Goal: Task Accomplishment & Management: Manage account settings

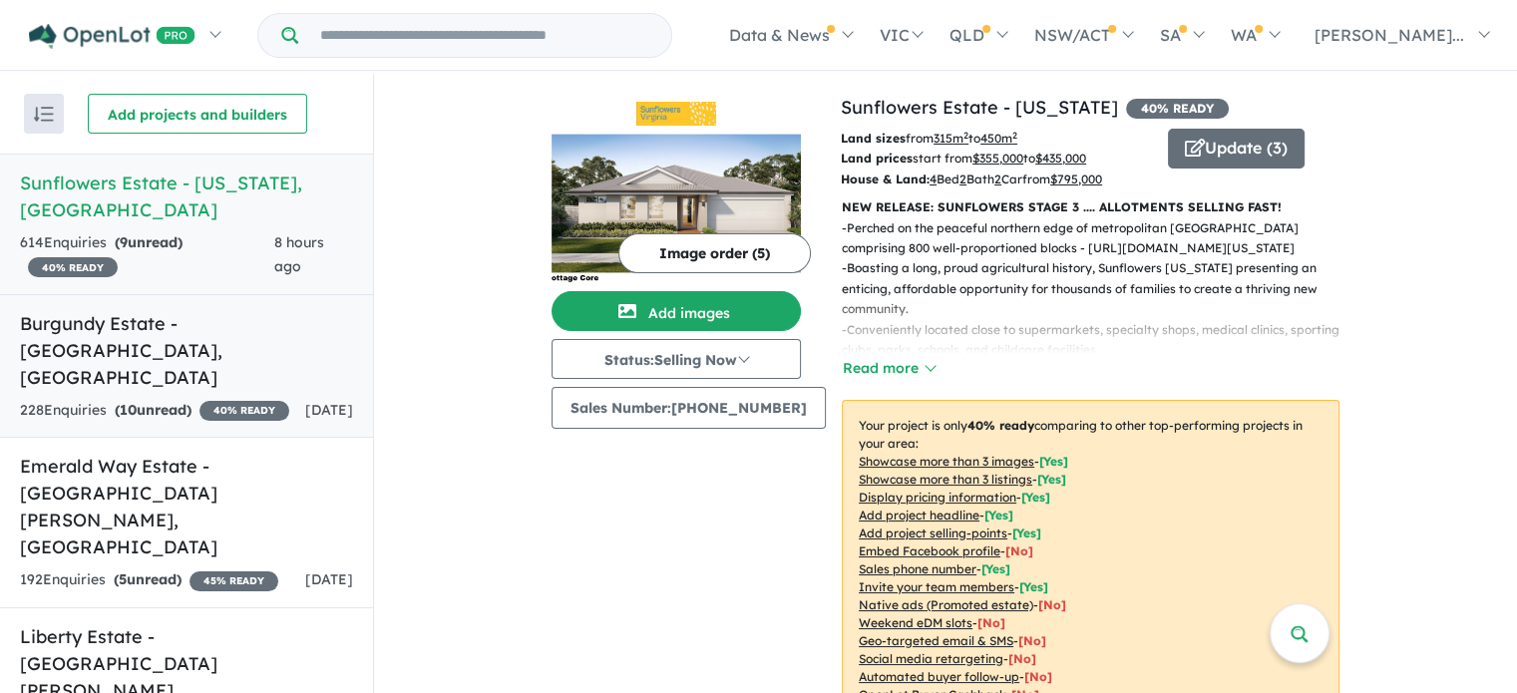
click at [137, 310] on h5 "Burgundy Estate - Angle Vale , SA" at bounding box center [186, 350] width 333 height 81
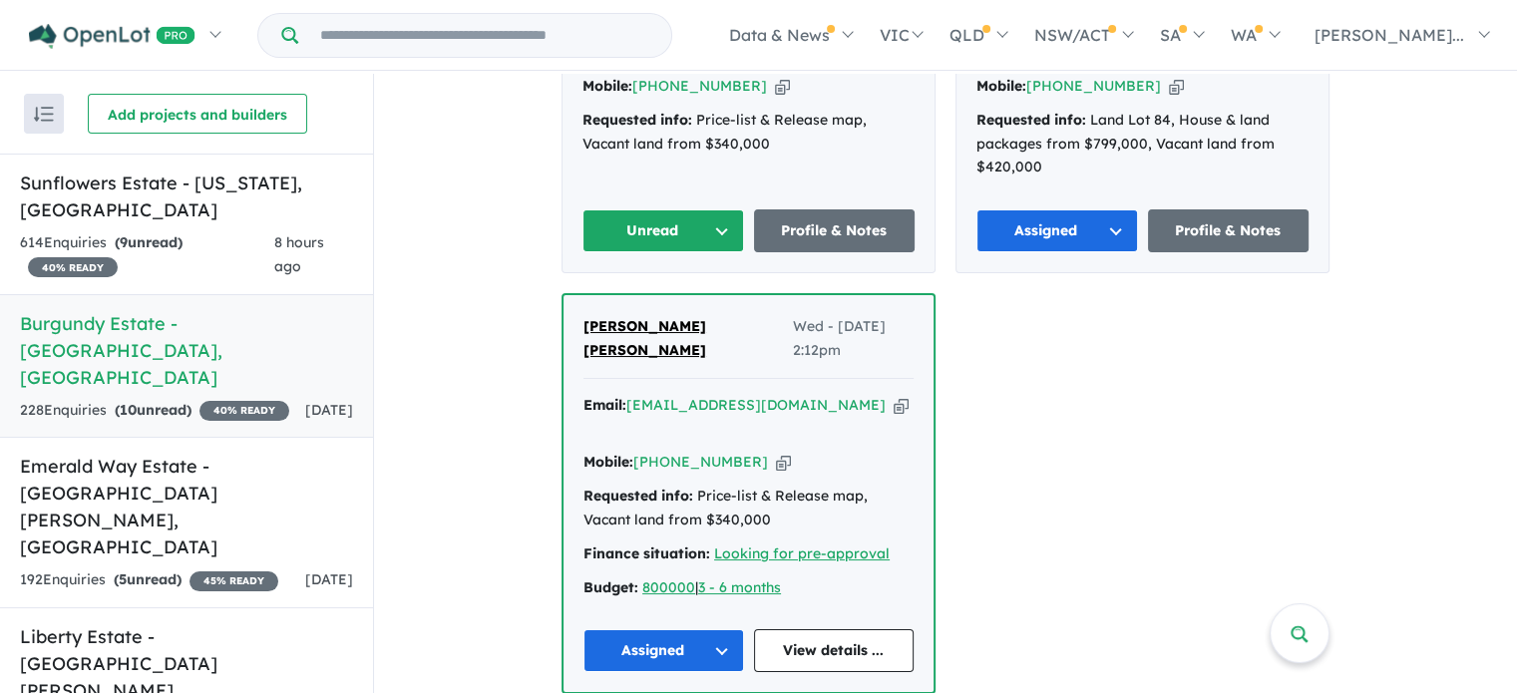
scroll to position [964, 0]
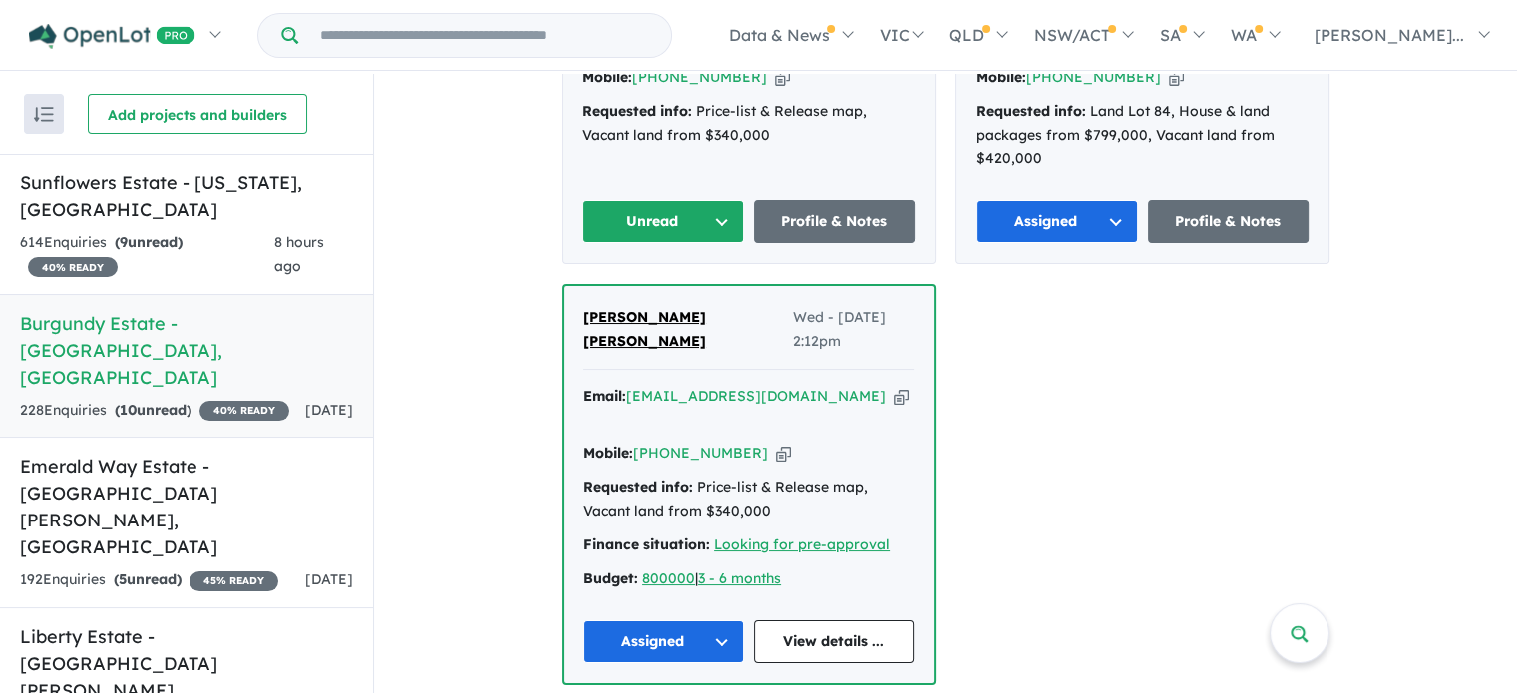
click at [605, 322] on span "[PERSON_NAME] [PERSON_NAME]" at bounding box center [645, 329] width 123 height 42
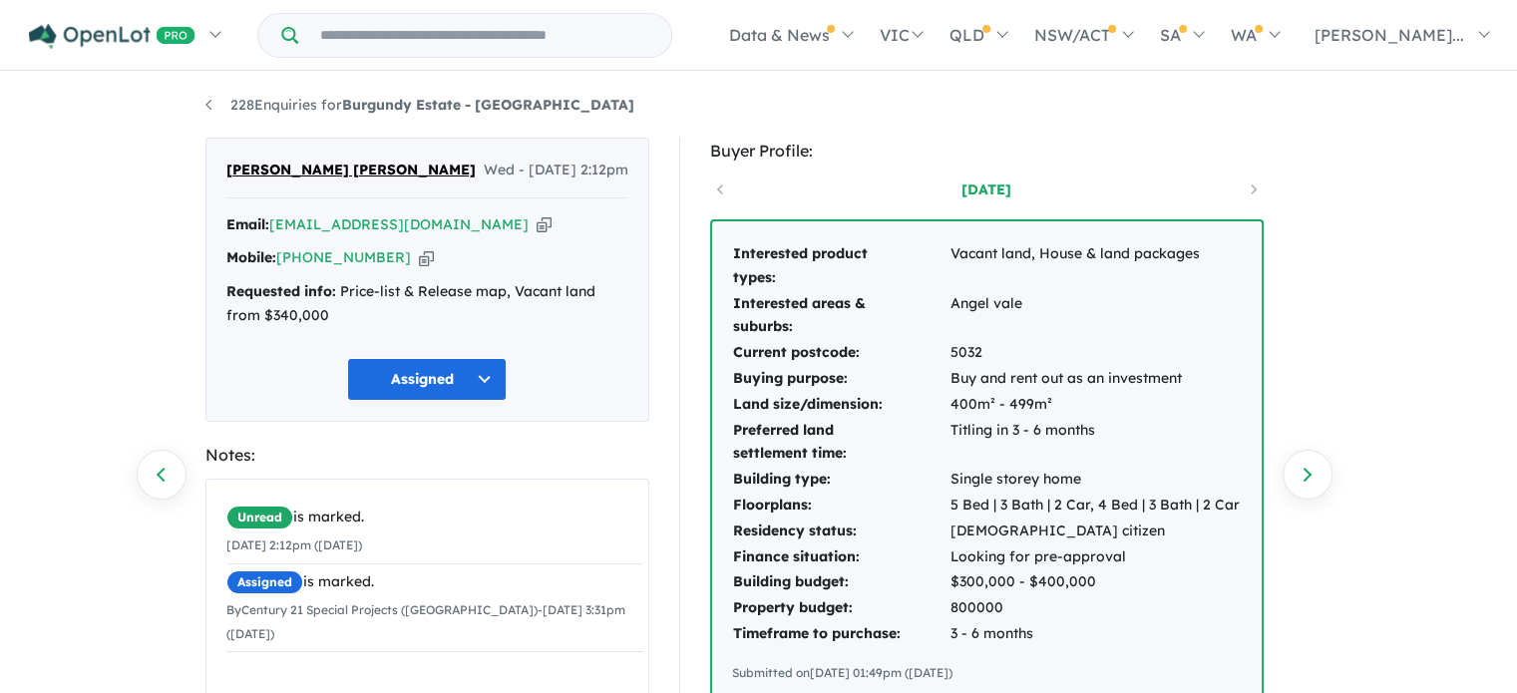
click at [419, 254] on icon "button" at bounding box center [426, 257] width 15 height 21
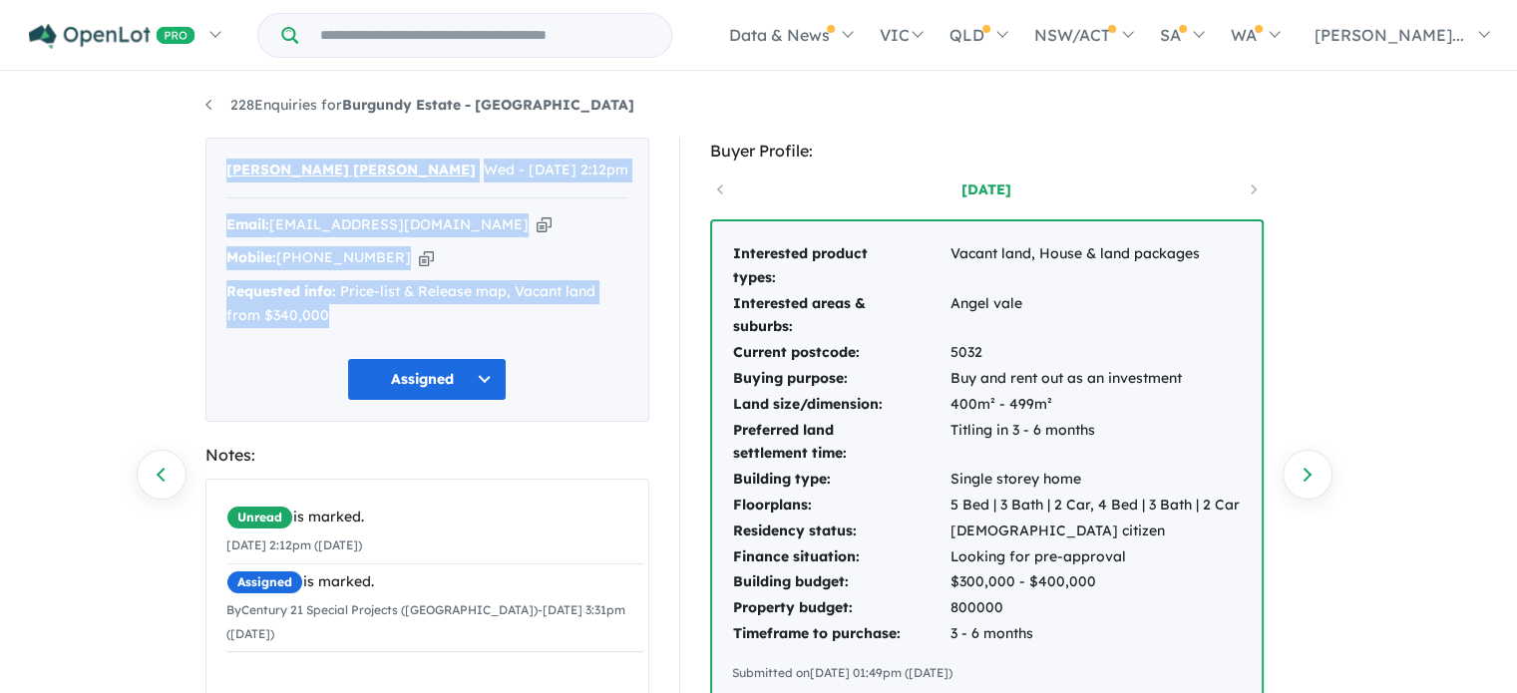
drag, startPoint x: 220, startPoint y: 162, endPoint x: 332, endPoint y: 315, distance: 190.0
click at [332, 315] on div "[PERSON_NAME] [PERSON_NAME] Wed - [DATE] 2:12pm Email: [EMAIL_ADDRESS][DOMAIN_N…" at bounding box center [428, 280] width 444 height 284
copy div "[PERSON_NAME] [PERSON_NAME] Wed - [DATE] 2:12pm Email: [EMAIL_ADDRESS][DOMAIN_N…"
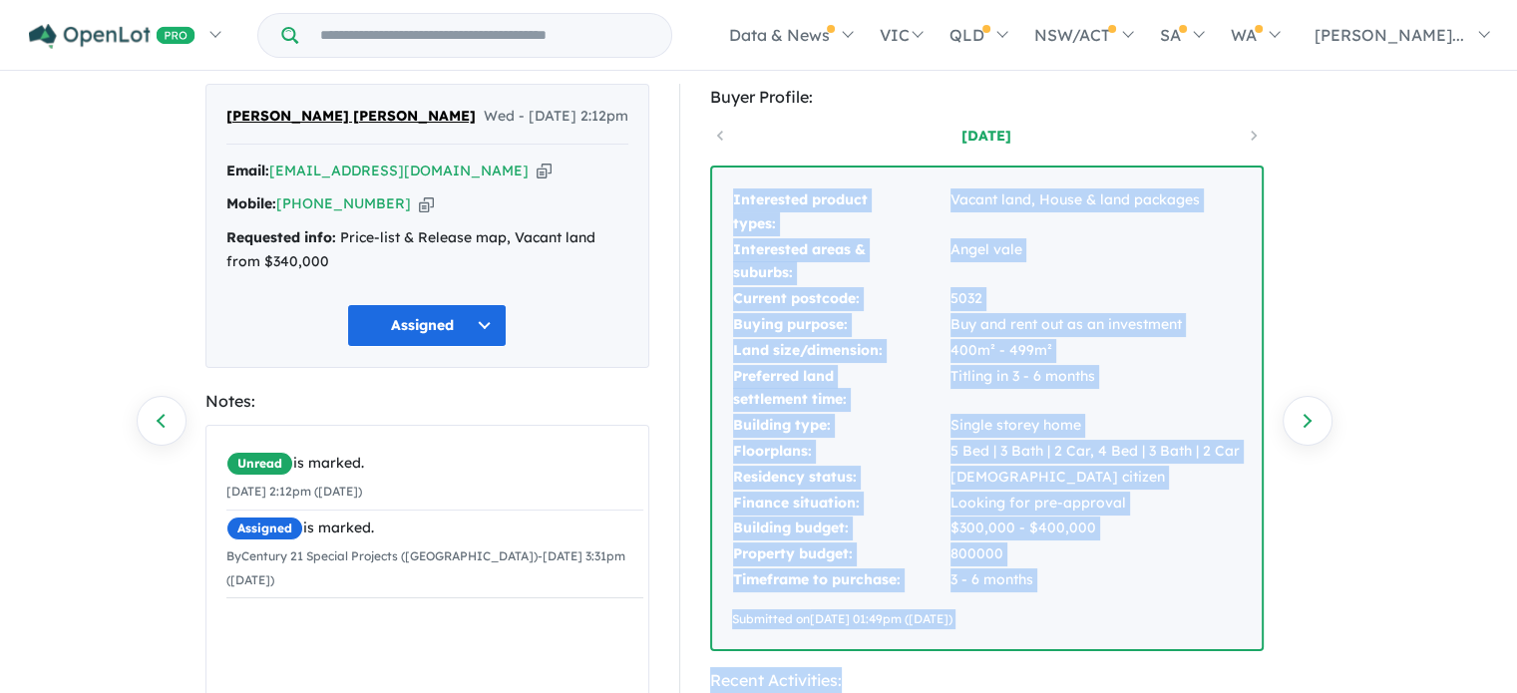
scroll to position [101, 0]
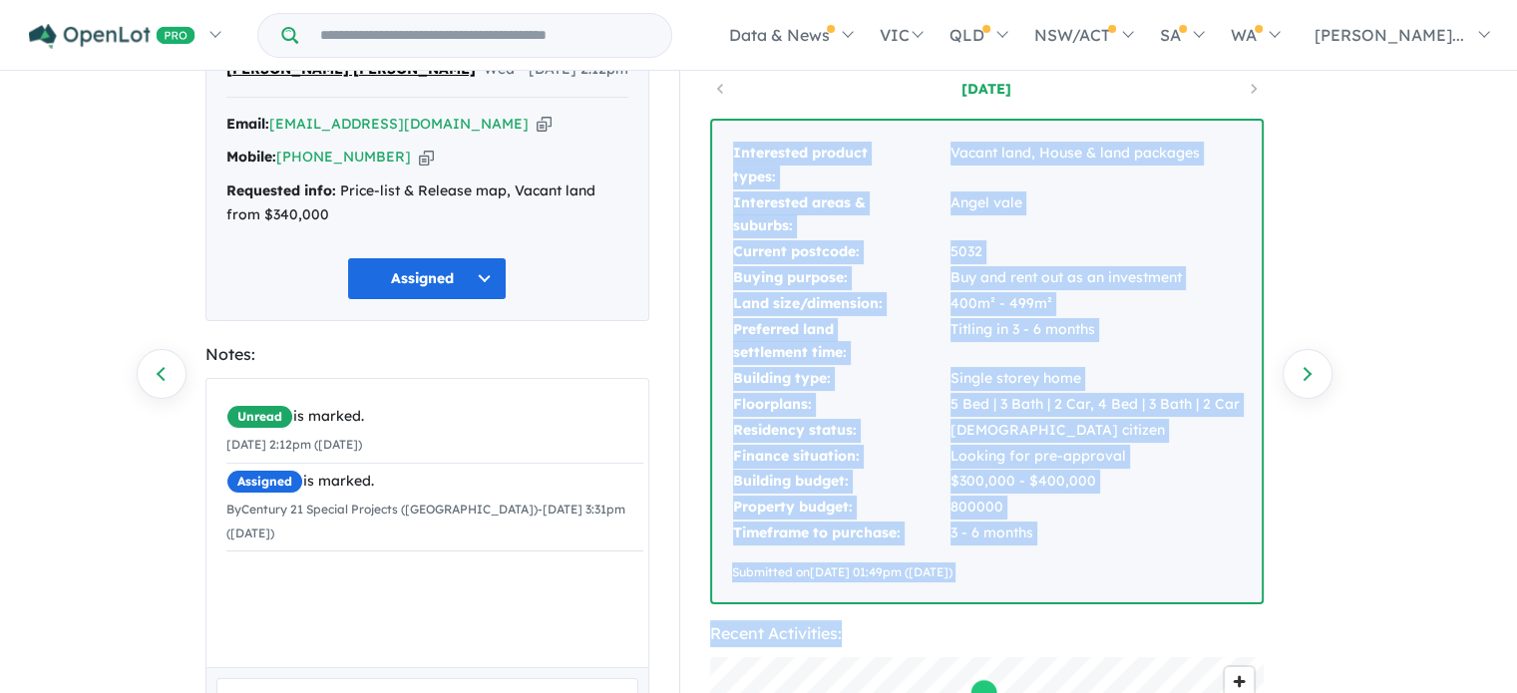
drag, startPoint x: 730, startPoint y: 234, endPoint x: 1065, endPoint y: 579, distance: 480.4
click at [1065, 579] on div "Interested product types: Vacant land, House & land packages Interested areas &…" at bounding box center [987, 362] width 550 height 482
copy div "Interested product types: Vacant land, House & land packages Interested areas &…"
